Goal: Task Accomplishment & Management: Manage account settings

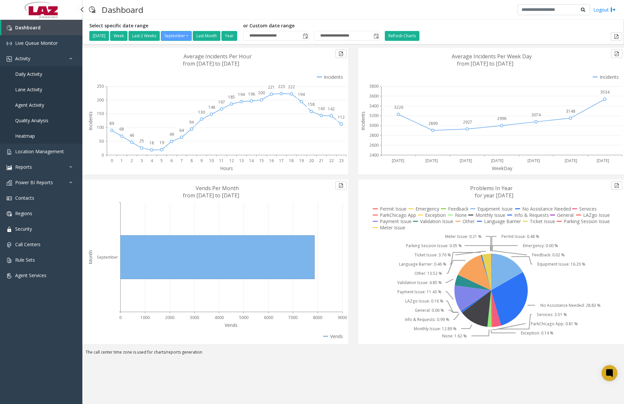
drag, startPoint x: 0, startPoint y: 0, endPoint x: 38, endPoint y: 75, distance: 84.0
click at [38, 75] on span "Daily Activity" at bounding box center [28, 74] width 27 height 6
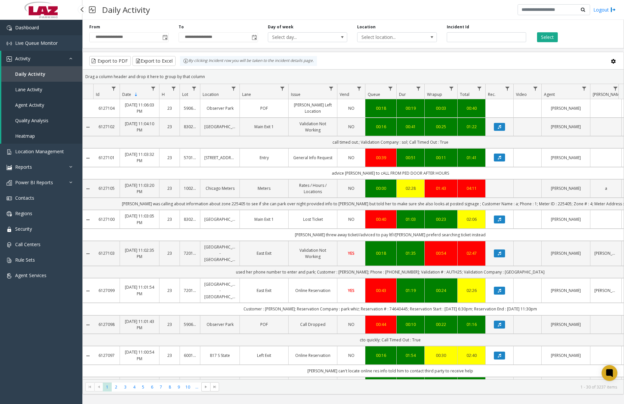
click at [64, 32] on link "Dashboard" at bounding box center [41, 27] width 82 height 15
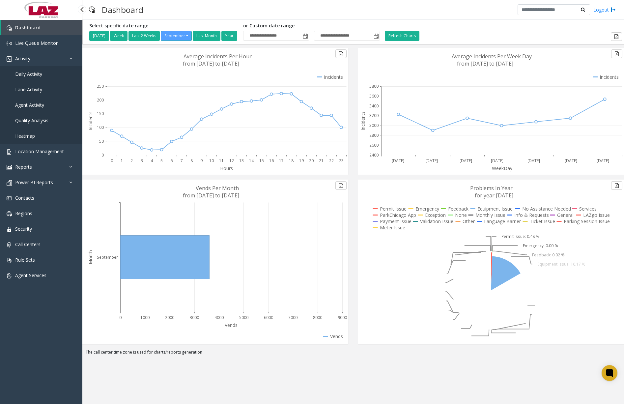
click at [33, 75] on span "Daily Activity" at bounding box center [28, 74] width 27 height 6
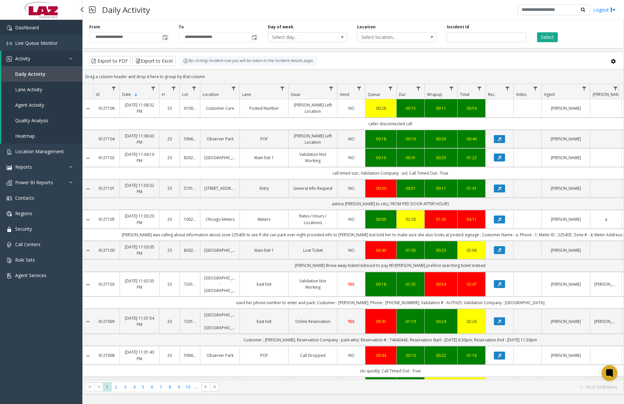
click at [37, 28] on span "Dashboard" at bounding box center [27, 27] width 24 height 6
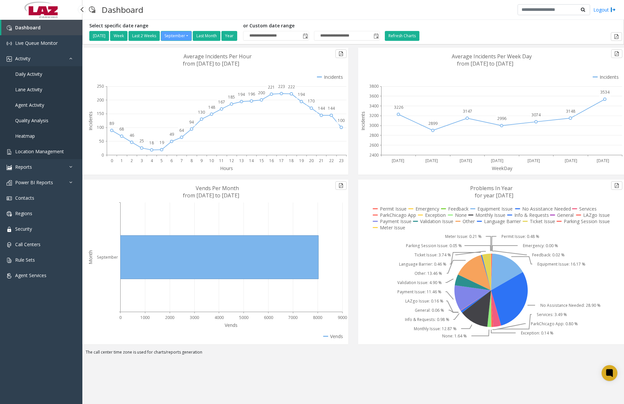
click at [40, 152] on span "Location Management" at bounding box center [39, 151] width 49 height 6
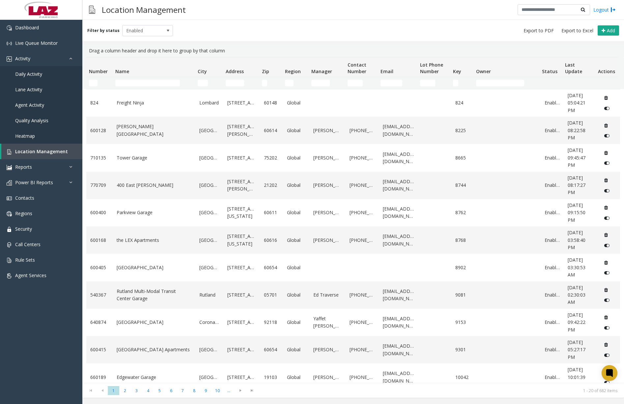
click at [157, 77] on td "Name Filter" at bounding box center [154, 83] width 82 height 12
click at [156, 83] on input "Name Filter" at bounding box center [147, 83] width 65 height 7
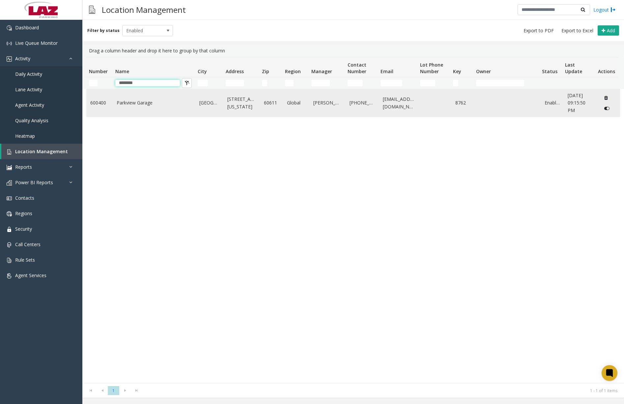
type input "********"
click at [144, 105] on link "Parkview Garage" at bounding box center [154, 102] width 75 height 7
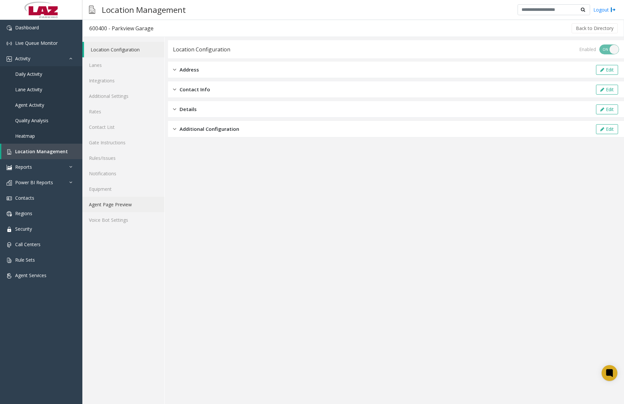
click at [122, 205] on link "Agent Page Preview" at bounding box center [123, 204] width 82 height 15
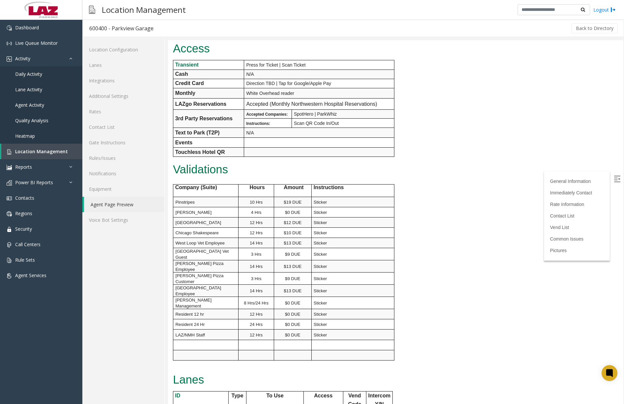
scroll to position [66, 0]
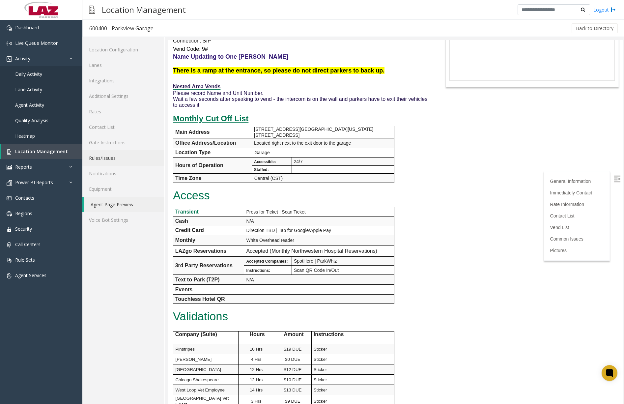
click at [108, 158] on link "Rules/Issues" at bounding box center [123, 157] width 82 height 15
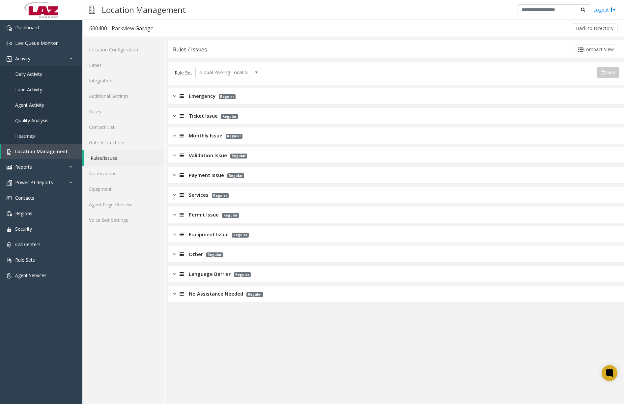
click at [173, 133] on img at bounding box center [174, 136] width 3 height 8
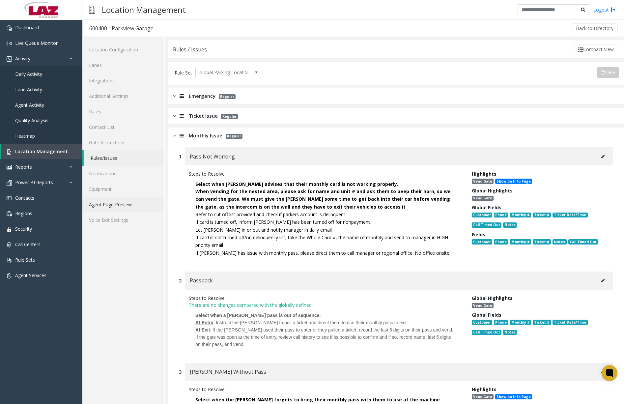
click at [115, 208] on link "Agent Page Preview" at bounding box center [123, 204] width 82 height 15
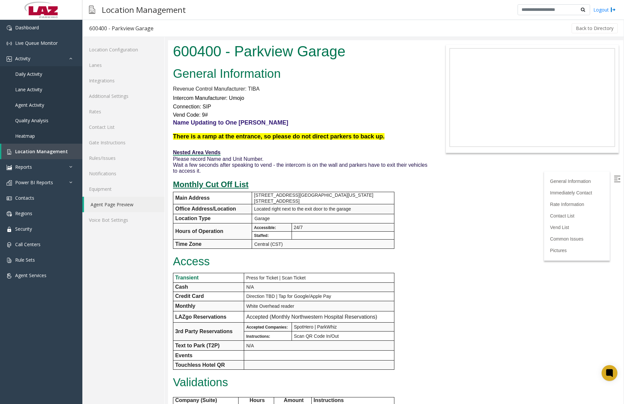
click at [225, 183] on u "Monthly Cut Off List" at bounding box center [210, 184] width 75 height 9
click at [205, 183] on u "Monthly Cut Off List" at bounding box center [210, 184] width 75 height 9
click at [33, 27] on span "Dashboard" at bounding box center [27, 27] width 24 height 6
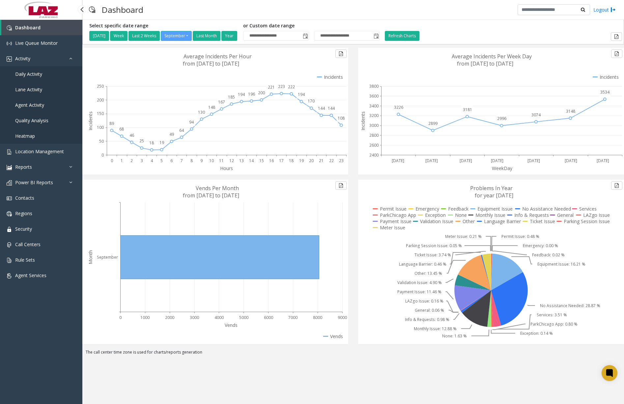
click at [36, 77] on link "Daily Activity" at bounding box center [41, 73] width 82 height 15
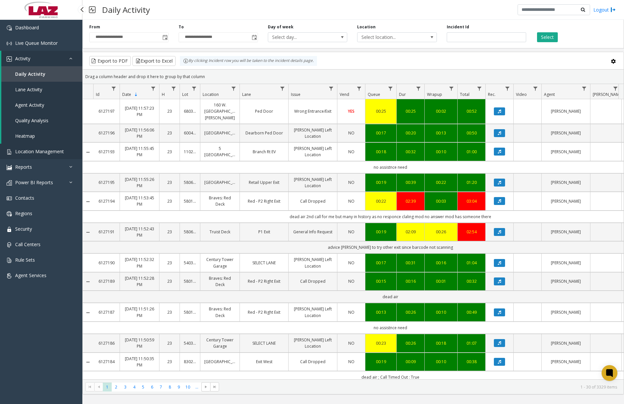
click at [51, 154] on span "Location Management" at bounding box center [39, 151] width 49 height 6
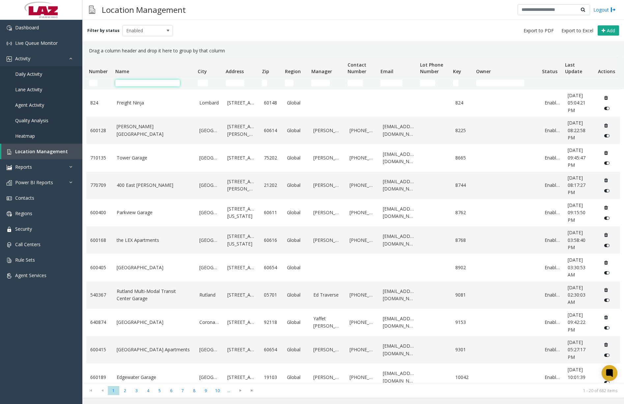
click at [167, 81] on input "Name Filter" at bounding box center [147, 83] width 65 height 7
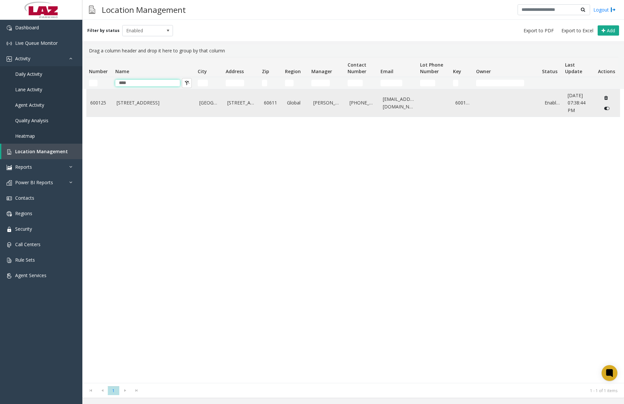
type input "****"
click at [151, 103] on link "[STREET_ADDRESS]" at bounding box center [154, 102] width 75 height 7
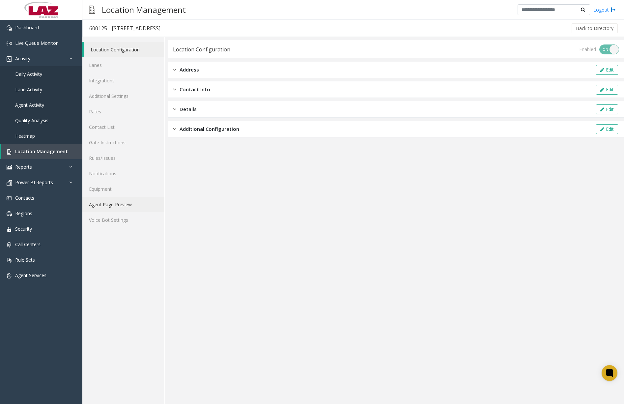
click at [122, 205] on link "Agent Page Preview" at bounding box center [123, 204] width 82 height 15
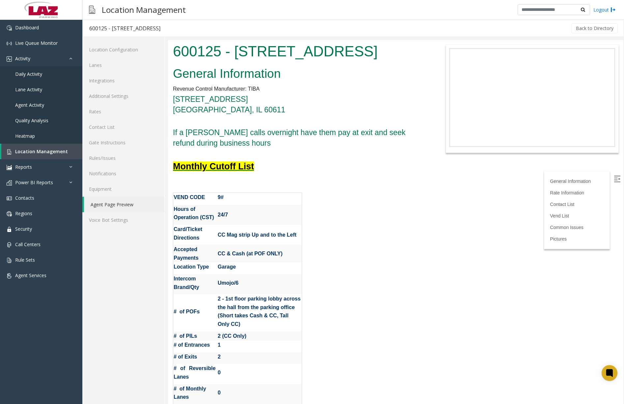
click at [243, 167] on font "Monthly Cutoff List" at bounding box center [213, 166] width 81 height 10
click at [218, 165] on font "Monthly Cutoff List" at bounding box center [213, 166] width 81 height 10
click at [44, 30] on link "Dashboard" at bounding box center [41, 27] width 82 height 15
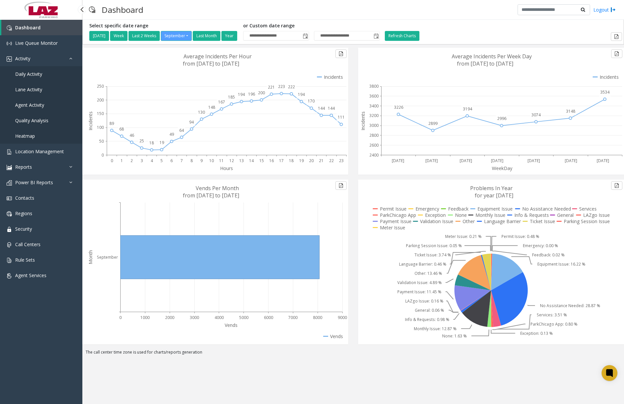
click at [25, 73] on span "Daily Activity" at bounding box center [28, 74] width 27 height 6
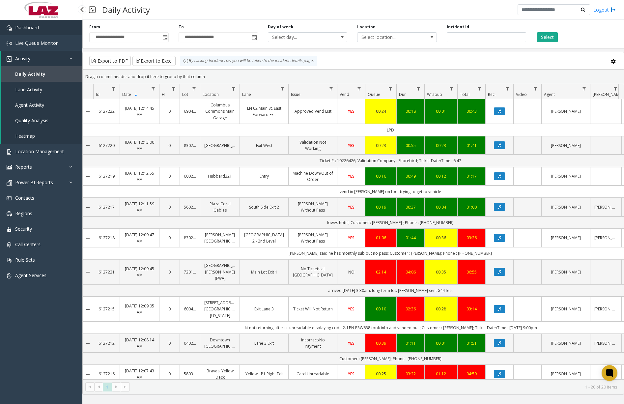
click at [46, 30] on link "Dashboard" at bounding box center [41, 27] width 82 height 15
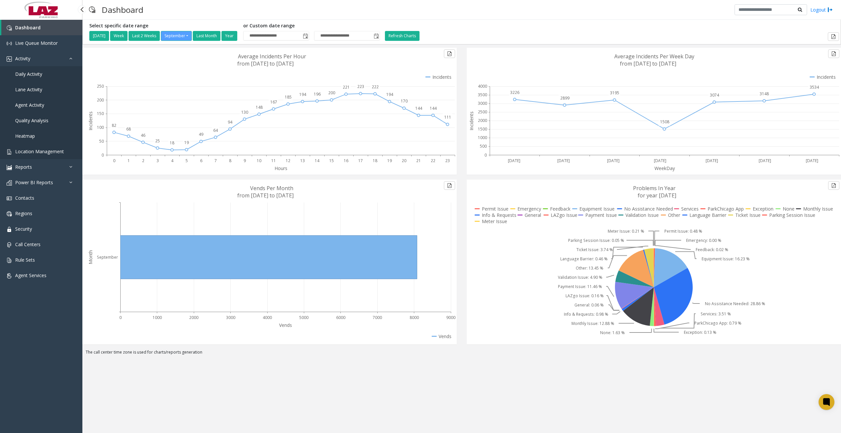
click at [46, 153] on span "Location Management" at bounding box center [39, 151] width 49 height 6
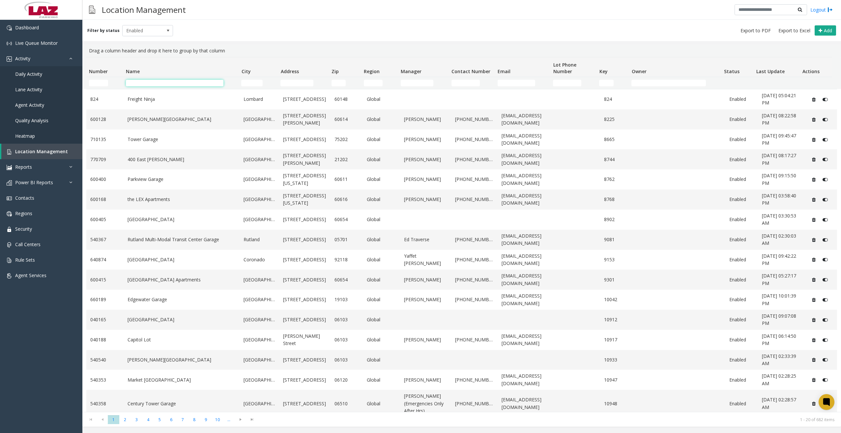
click at [174, 86] on input "Name Filter" at bounding box center [175, 83] width 98 height 7
type input "*"
click at [102, 83] on input "Number Filter" at bounding box center [98, 83] width 19 height 7
paste input "******"
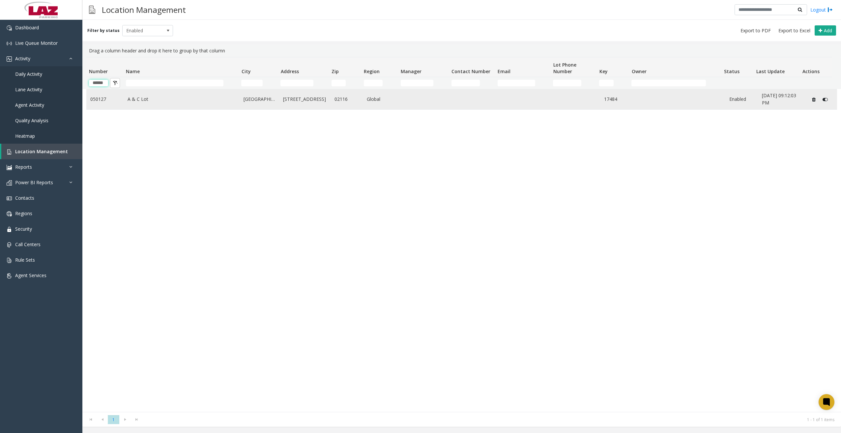
type input "******"
click at [164, 100] on link "A & C Lot" at bounding box center [182, 99] width 108 height 7
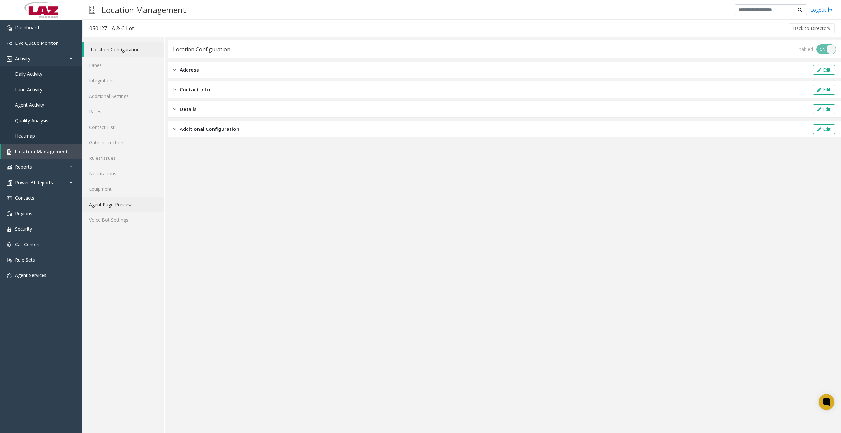
click at [121, 205] on link "Agent Page Preview" at bounding box center [123, 204] width 82 height 15
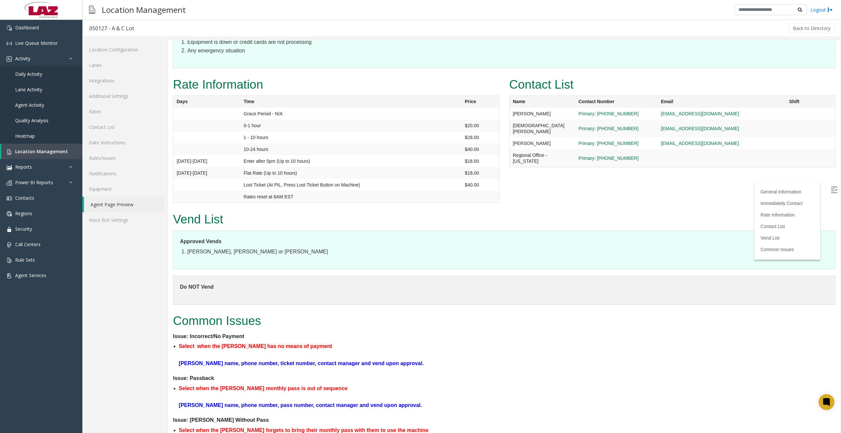
scroll to position [428, 0]
click at [409, 31] on div "Back to Directory" at bounding box center [488, 28] width 695 height 16
click at [115, 128] on link "Contact List" at bounding box center [123, 126] width 82 height 15
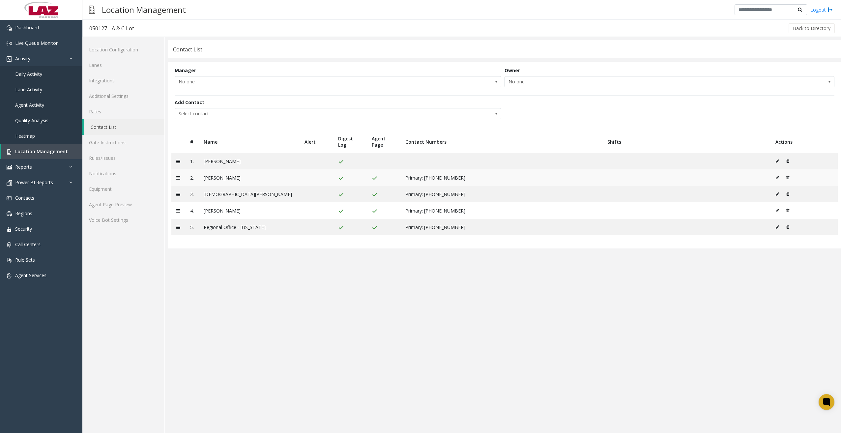
click at [624, 176] on icon at bounding box center [777, 178] width 3 height 4
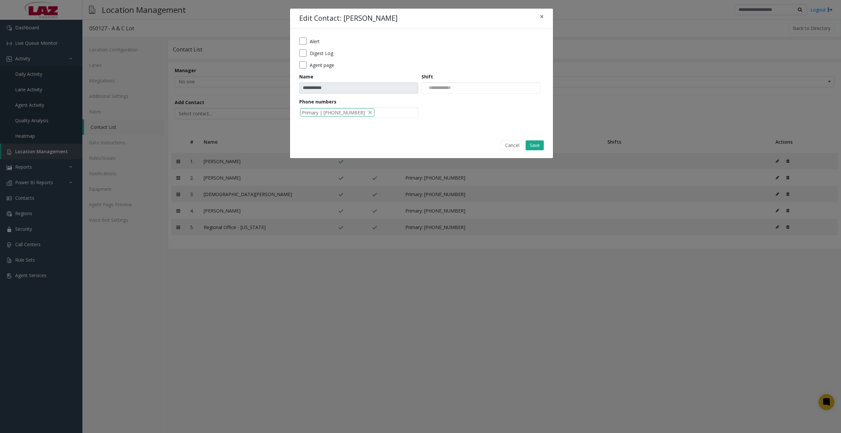
click at [317, 42] on label "Alert" at bounding box center [315, 41] width 10 height 7
click at [534, 145] on button "Save" at bounding box center [535, 145] width 18 height 10
